Goal: Transaction & Acquisition: Purchase product/service

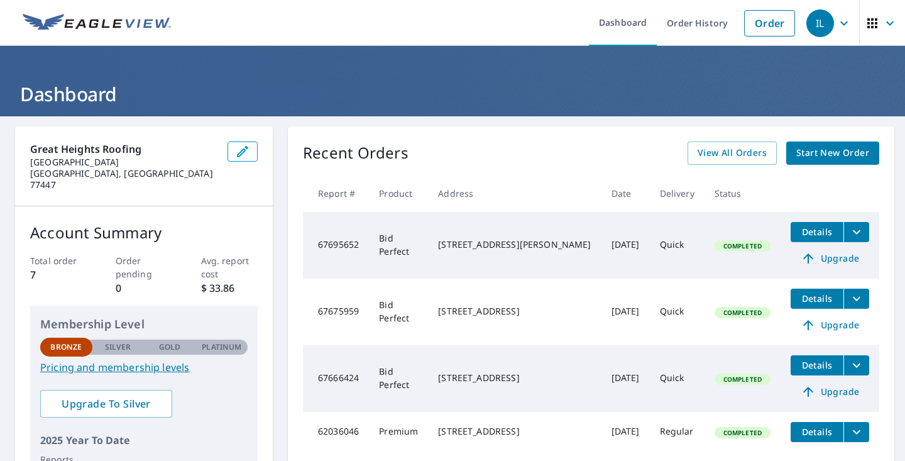
click at [837, 166] on div "Recent Orders View All Orders Start New Order Report # Product Address Date Del…" at bounding box center [591, 322] width 606 height 393
click at [834, 160] on link "Start New Order" at bounding box center [832, 152] width 93 height 23
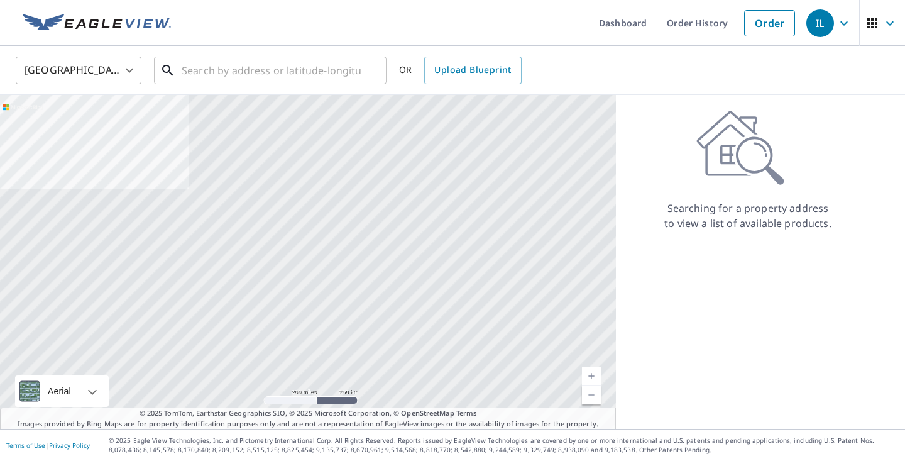
click at [247, 73] on input "text" at bounding box center [271, 70] width 179 height 35
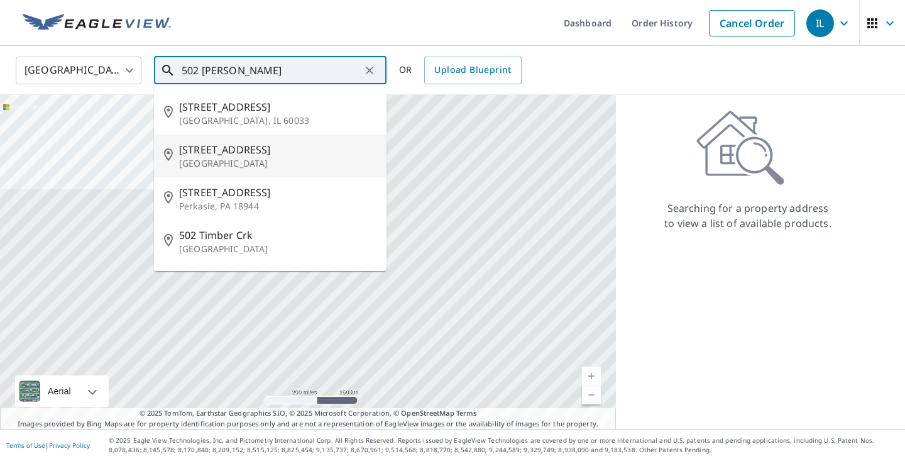
click at [231, 154] on span "[STREET_ADDRESS]" at bounding box center [277, 149] width 197 height 15
type input "[STREET_ADDRESS]"
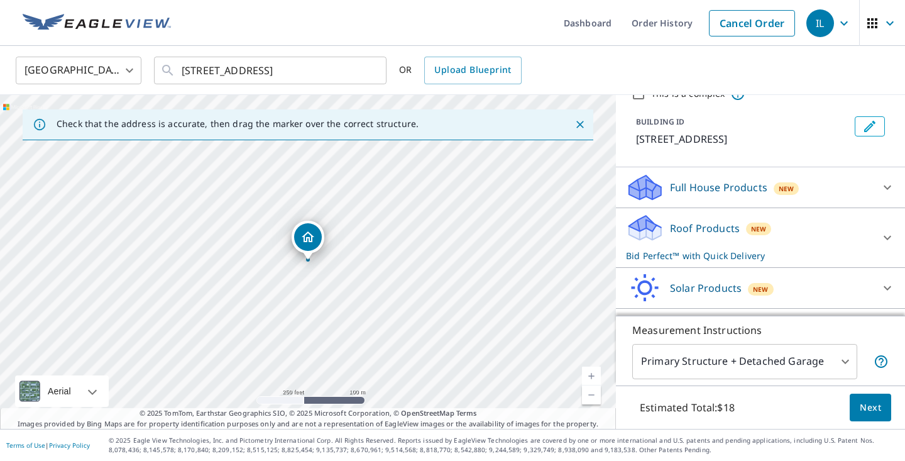
scroll to position [67, 0]
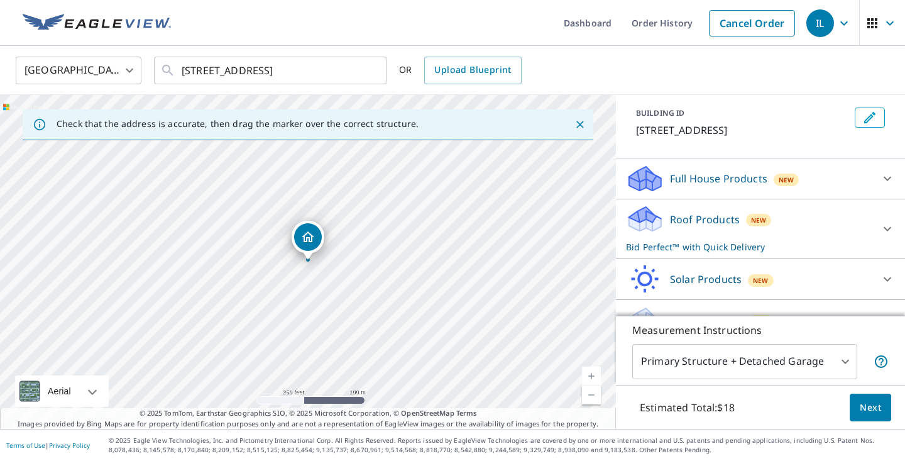
click at [684, 223] on p "Roof Products" at bounding box center [705, 219] width 70 height 15
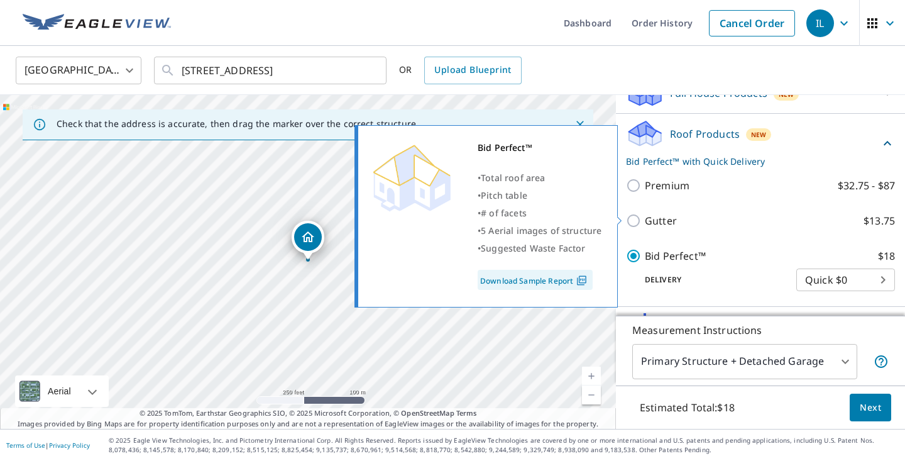
scroll to position [214, 0]
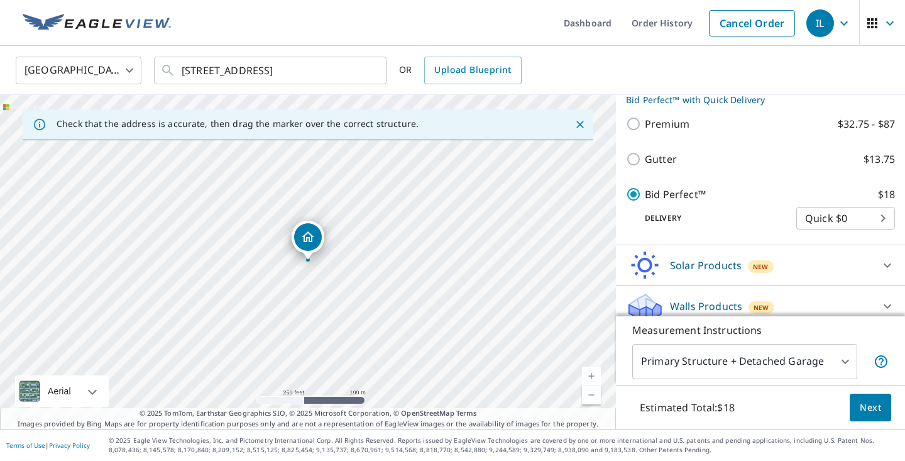
click at [878, 407] on span "Next" at bounding box center [870, 408] width 21 height 16
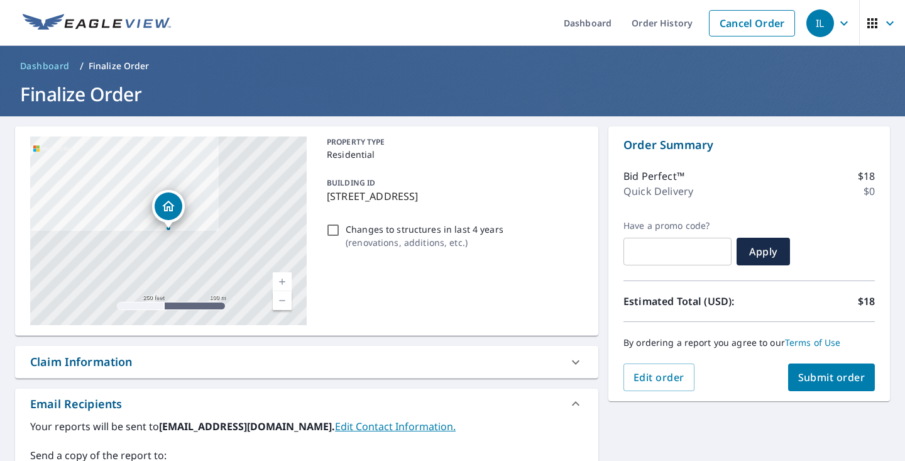
click at [331, 224] on input "Changes to structures in last 4 years ( renovations, additions, etc. )" at bounding box center [333, 229] width 15 height 15
checkbox input "true"
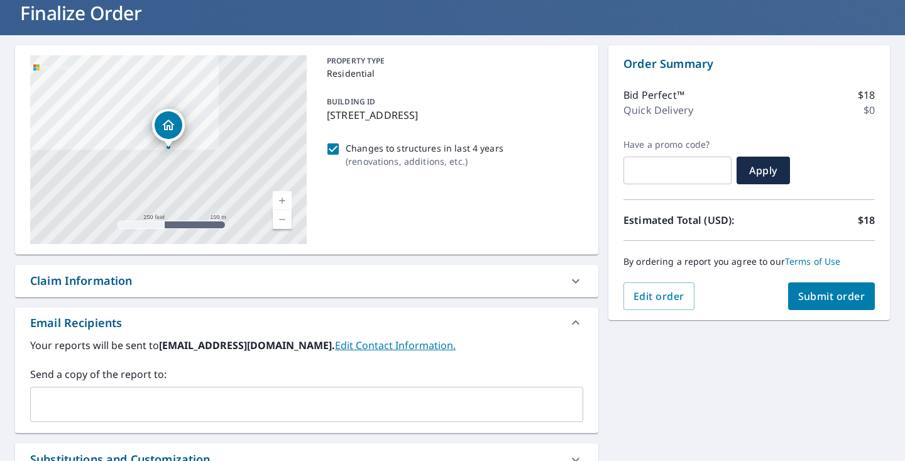
scroll to position [67, 0]
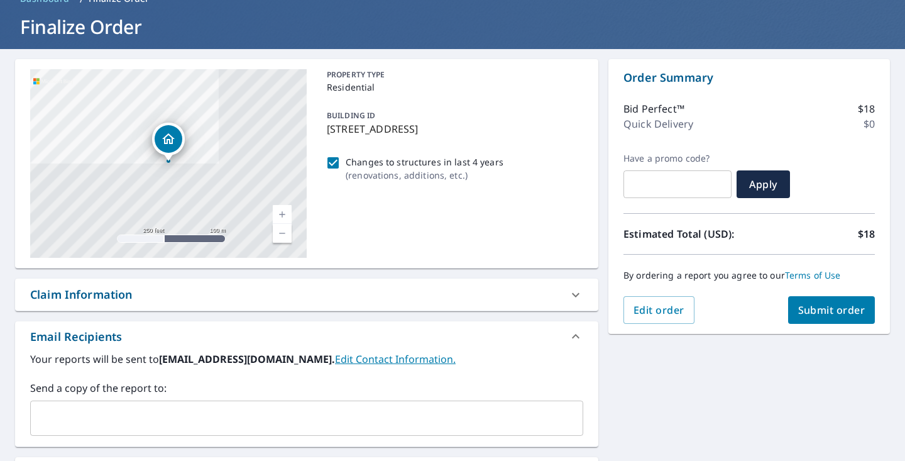
click at [832, 319] on button "Submit order" at bounding box center [831, 310] width 87 height 28
